Goal: Task Accomplishment & Management: Manage account settings

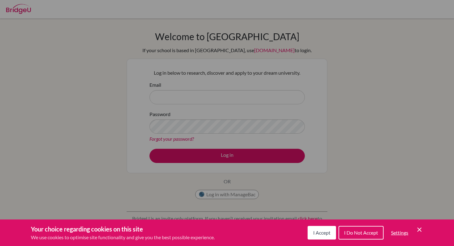
drag, startPoint x: 0, startPoint y: 0, endPoint x: 295, endPoint y: 199, distance: 355.7
click at [229, 122] on div "Cookie Preferences" at bounding box center [227, 123] width 454 height 246
click at [323, 241] on div "Your choice regarding cookies on this site We use cookies to optimise site func…" at bounding box center [227, 232] width 454 height 27
click at [320, 236] on button "I Accept" at bounding box center [321, 233] width 28 height 14
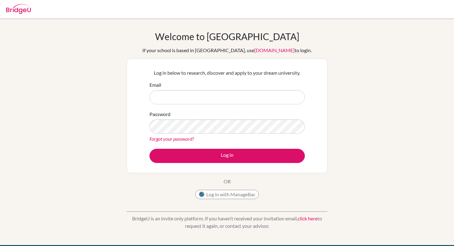
click at [181, 106] on form "Email Password Forgot your password? Log in" at bounding box center [226, 122] width 155 height 82
click at [181, 101] on input "Email" at bounding box center [226, 97] width 155 height 14
type input "[EMAIL_ADDRESS][DOMAIN_NAME]"
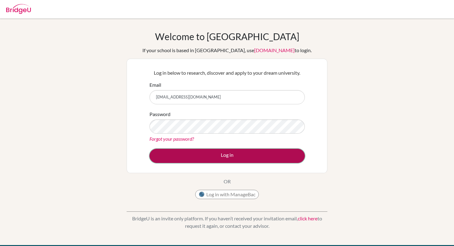
click at [229, 151] on button "Log in" at bounding box center [226, 156] width 155 height 14
